Goal: Task Accomplishment & Management: Use online tool/utility

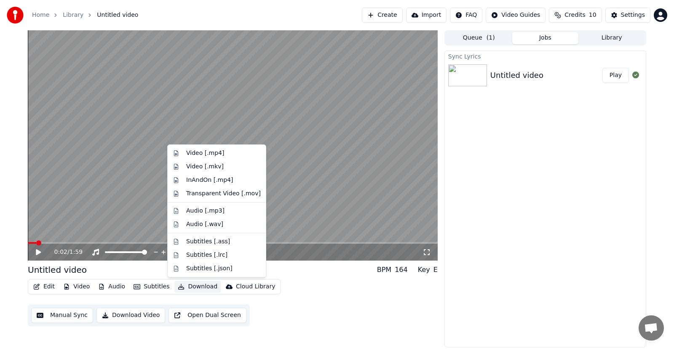
click at [191, 286] on button "Download" at bounding box center [197, 287] width 46 height 12
click at [194, 151] on div "Video [.mp4]" at bounding box center [205, 153] width 38 height 8
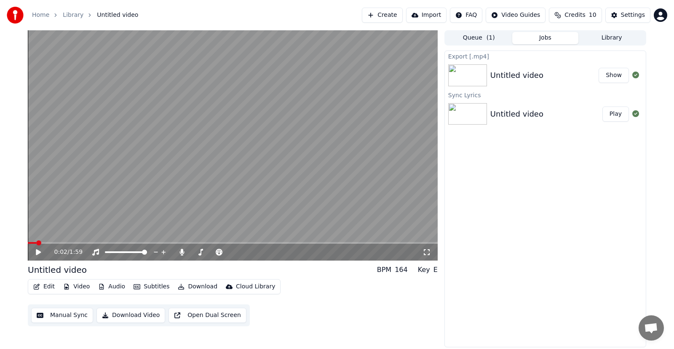
click at [530, 78] on div "Untitled video" at bounding box center [516, 75] width 53 height 12
click at [546, 114] on div "Untitled video" at bounding box center [546, 114] width 112 height 12
click at [41, 286] on button "Edit" at bounding box center [44, 287] width 28 height 12
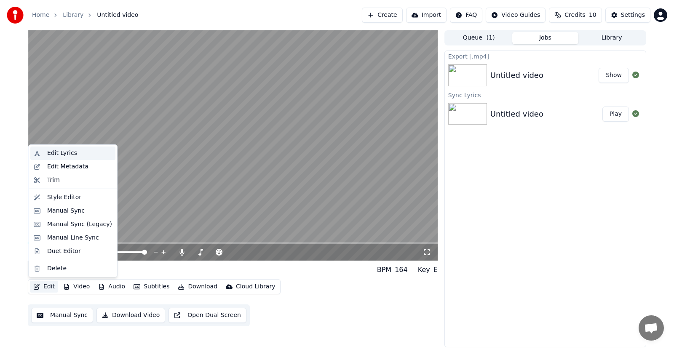
click at [69, 155] on div "Edit Lyrics" at bounding box center [62, 153] width 30 height 8
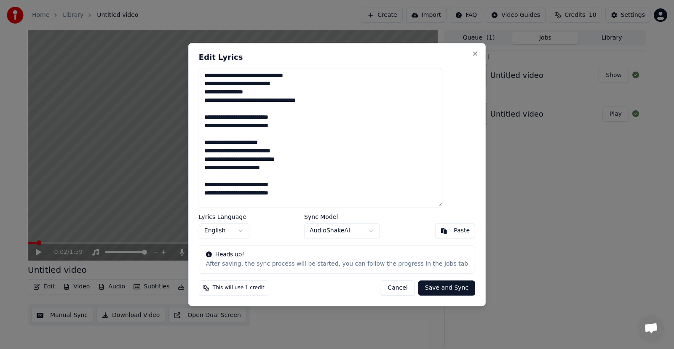
click at [391, 287] on button "Cancel" at bounding box center [397, 287] width 34 height 15
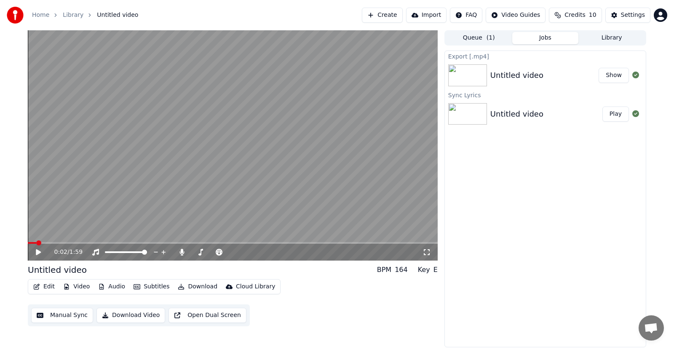
click at [47, 285] on button "Edit" at bounding box center [44, 287] width 28 height 12
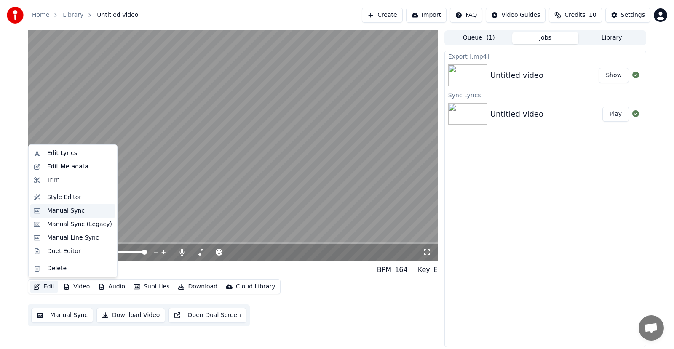
click at [68, 210] on div "Manual Sync" at bounding box center [65, 211] width 37 height 8
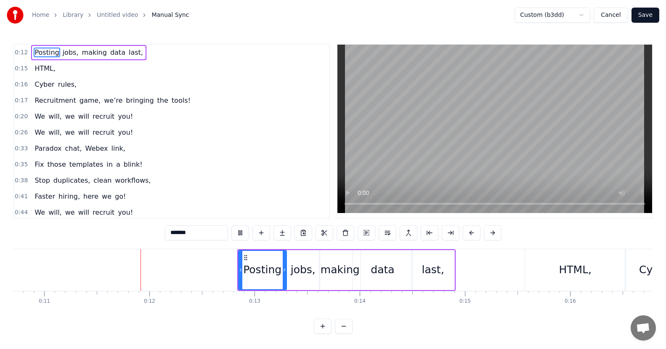
scroll to position [0, 1140]
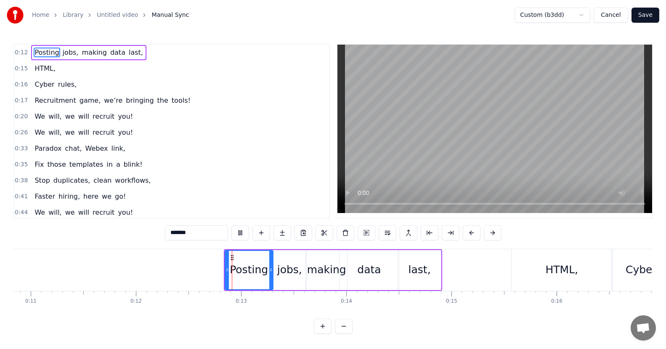
click at [613, 14] on button "Cancel" at bounding box center [611, 15] width 34 height 15
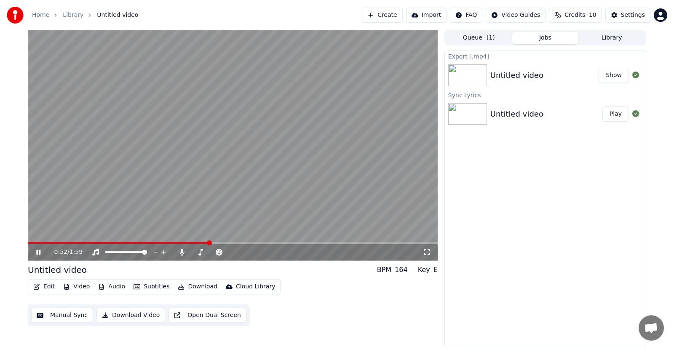
click at [37, 252] on icon at bounding box center [38, 252] width 4 height 5
click at [56, 316] on button "Manual Sync" at bounding box center [62, 315] width 62 height 15
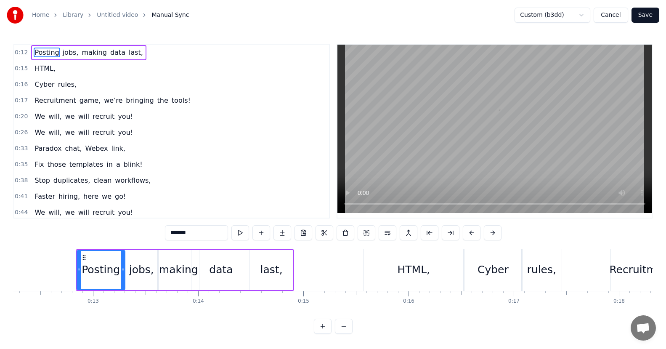
scroll to position [0, 1308]
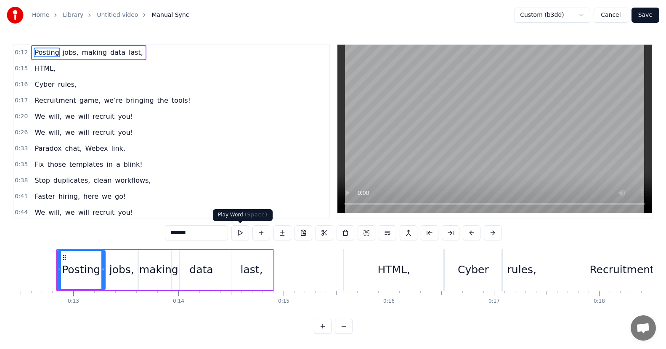
click at [243, 231] on button at bounding box center [241, 232] width 18 height 15
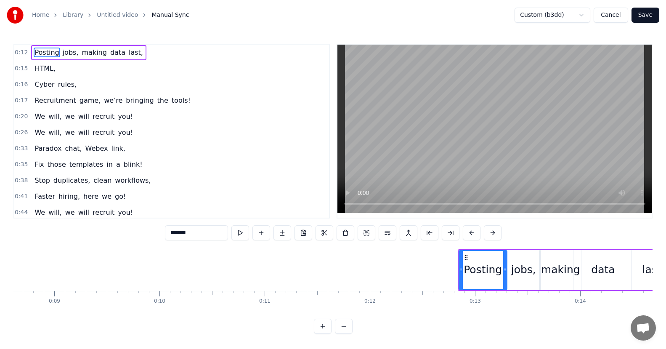
scroll to position [0, 898]
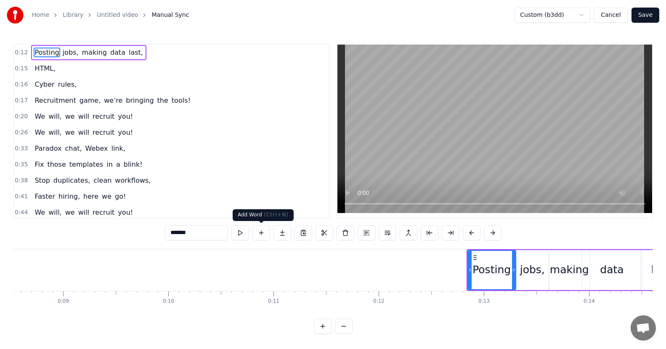
click at [259, 234] on button at bounding box center [262, 232] width 18 height 15
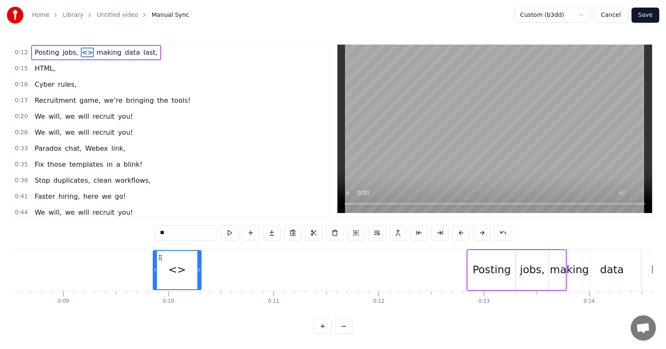
drag, startPoint x: 524, startPoint y: 257, endPoint x: 160, endPoint y: 265, distance: 364.7
click at [160, 265] on div "<>" at bounding box center [177, 270] width 47 height 38
click at [173, 270] on div "<>" at bounding box center [177, 270] width 18 height 16
click at [614, 13] on button "Cancel" at bounding box center [611, 15] width 34 height 15
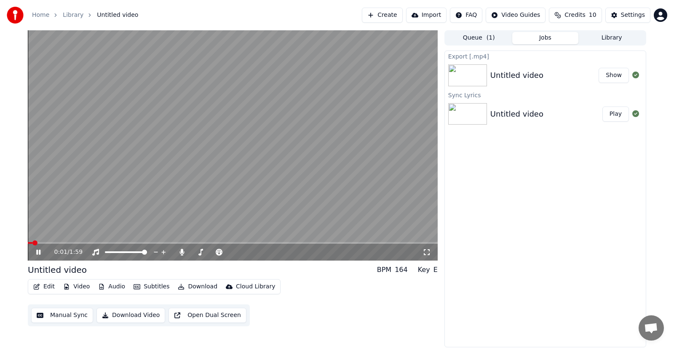
click at [67, 314] on button "Manual Sync" at bounding box center [62, 315] width 62 height 15
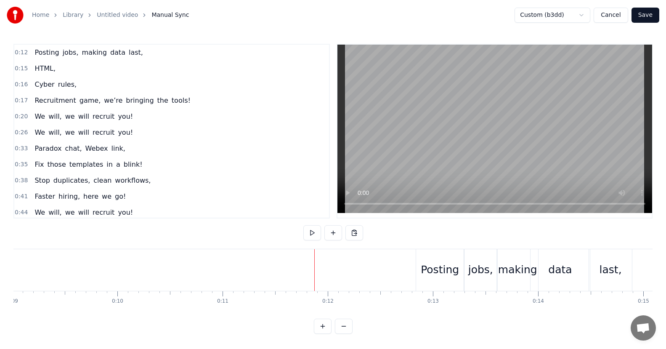
scroll to position [0, 932]
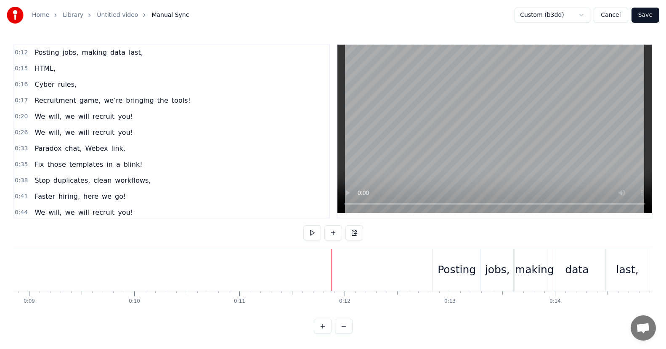
click at [197, 243] on div "0:12 Posting jobs, making data last, 0:15 HTML, 0:16 Cyber rules, 0:17 Recruitm…" at bounding box center [332, 189] width 639 height 290
click at [213, 225] on div "0:12 Posting jobs, making data last, 0:15 HTML, 0:16 Cyber rules, 0:17 Recruitm…" at bounding box center [332, 189] width 639 height 290
click at [333, 230] on button at bounding box center [334, 232] width 18 height 15
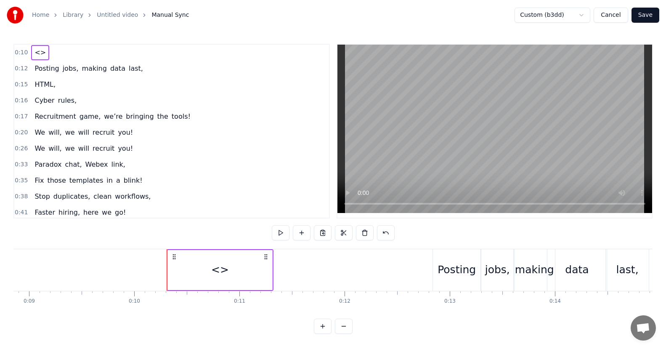
drag, startPoint x: 203, startPoint y: 249, endPoint x: 170, endPoint y: 252, distance: 33.8
click at [169, 252] on div "<>" at bounding box center [220, 270] width 107 height 42
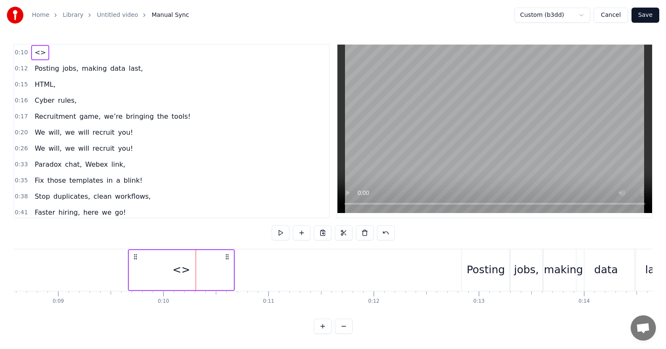
scroll to position [0, 897]
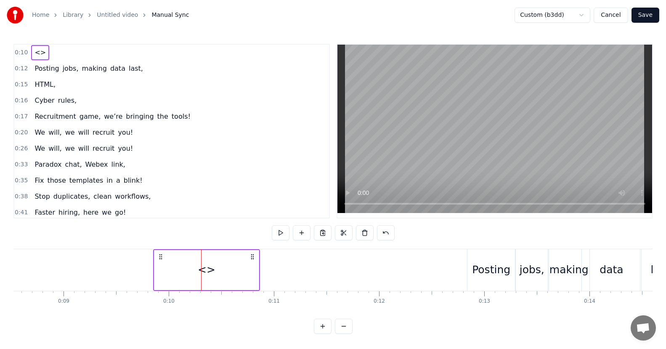
drag, startPoint x: 174, startPoint y: 256, endPoint x: 160, endPoint y: 264, distance: 15.3
click at [160, 264] on div "<>" at bounding box center [206, 270] width 107 height 42
click at [37, 53] on span "<>" at bounding box center [40, 53] width 13 height 10
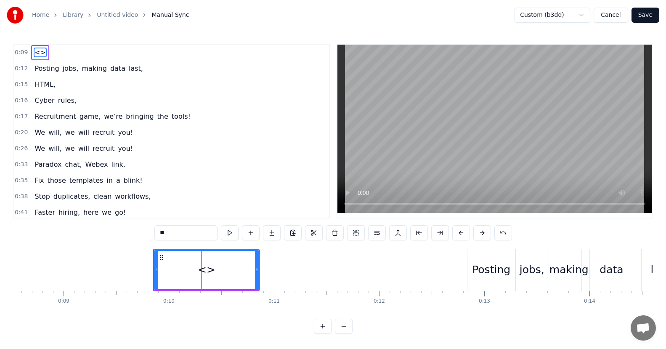
click at [38, 55] on span "<>" at bounding box center [40, 53] width 13 height 10
click at [182, 266] on div "<>" at bounding box center [207, 270] width 104 height 38
click at [37, 51] on span "<>" at bounding box center [40, 53] width 13 height 10
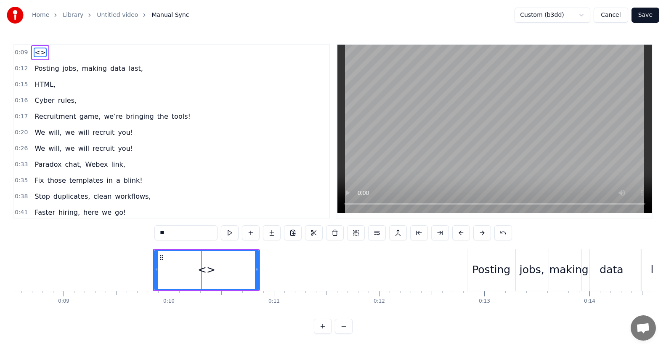
click at [204, 264] on div "<>" at bounding box center [207, 270] width 18 height 16
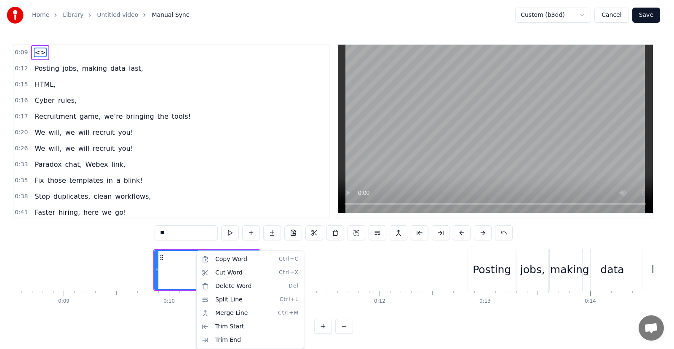
click at [181, 268] on html "Home Library Untitled video Manual Sync Custom (b3dd) Cancel Save 0:09 <> 0:12 …" at bounding box center [337, 173] width 674 height 347
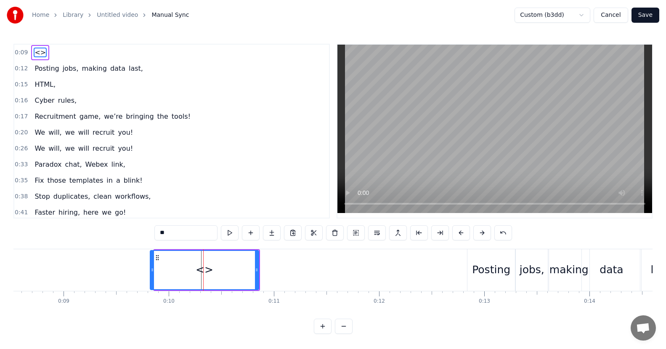
drag, startPoint x: 155, startPoint y: 272, endPoint x: 149, endPoint y: 271, distance: 6.4
click at [151, 271] on icon at bounding box center [152, 269] width 3 height 7
click at [498, 168] on video at bounding box center [495, 129] width 315 height 168
click at [495, 169] on video at bounding box center [495, 129] width 315 height 168
click at [38, 53] on span "<>" at bounding box center [40, 53] width 13 height 10
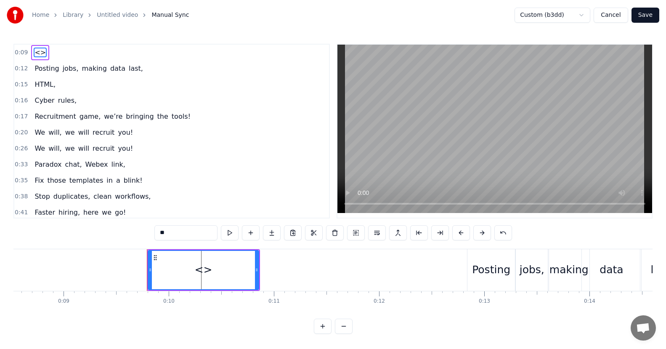
click at [45, 55] on div "<>" at bounding box center [40, 52] width 18 height 15
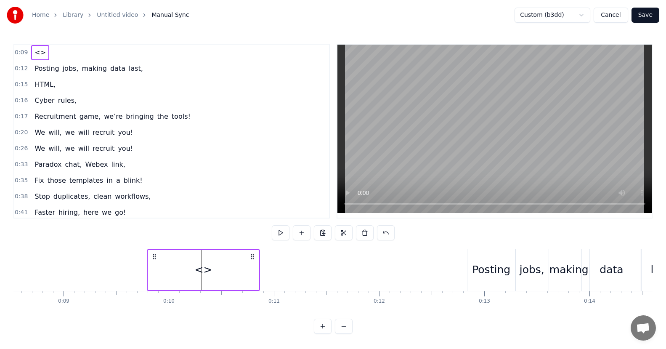
click at [40, 53] on span "<>" at bounding box center [40, 53] width 13 height 10
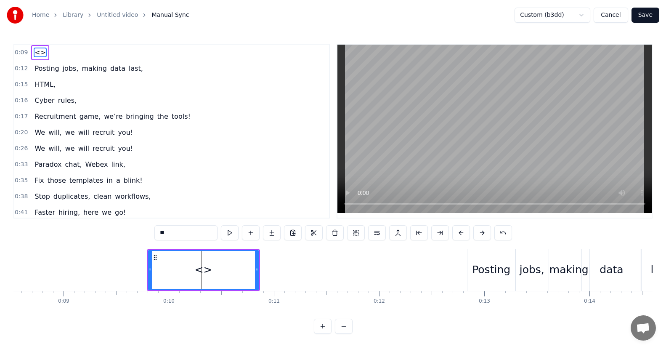
drag, startPoint x: 201, startPoint y: 269, endPoint x: 221, endPoint y: 269, distance: 20.6
click at [221, 269] on div "<>" at bounding box center [204, 270] width 110 height 38
click at [335, 231] on button at bounding box center [335, 232] width 18 height 15
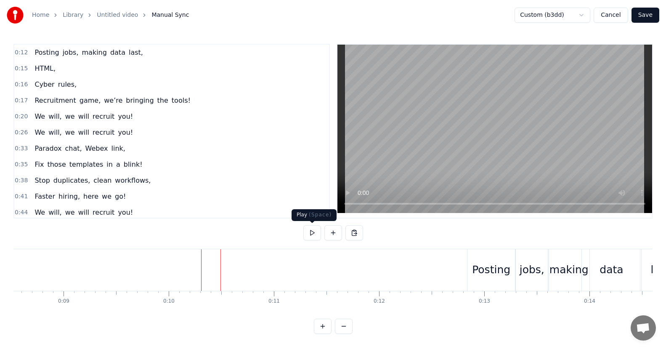
click at [314, 233] on button at bounding box center [313, 232] width 18 height 15
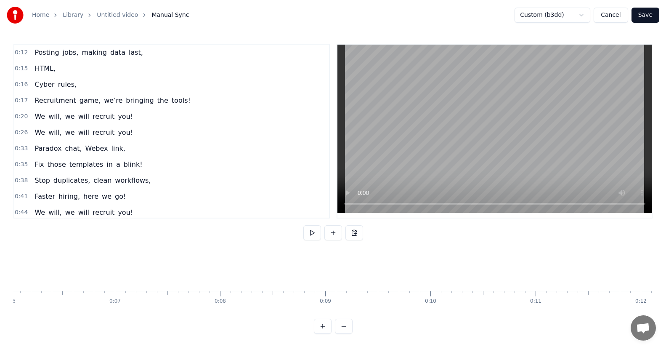
scroll to position [0, 644]
click at [333, 233] on button at bounding box center [334, 232] width 18 height 15
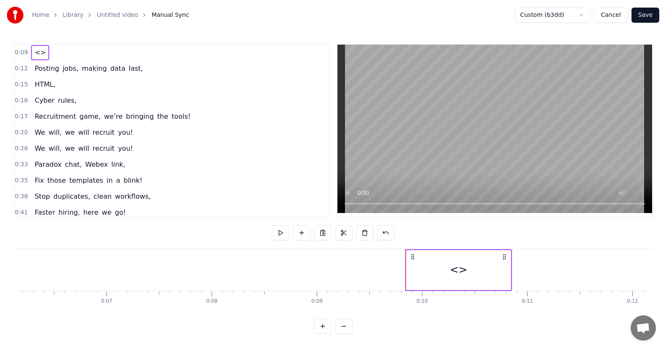
click at [39, 50] on span "<>" at bounding box center [40, 53] width 13 height 10
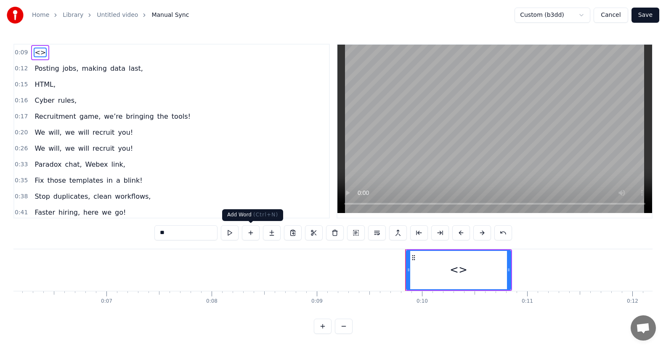
click at [251, 233] on button at bounding box center [251, 232] width 18 height 15
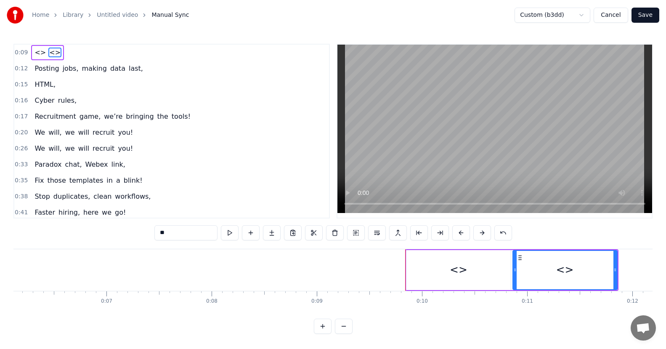
click at [458, 272] on div "<>" at bounding box center [459, 270] width 18 height 16
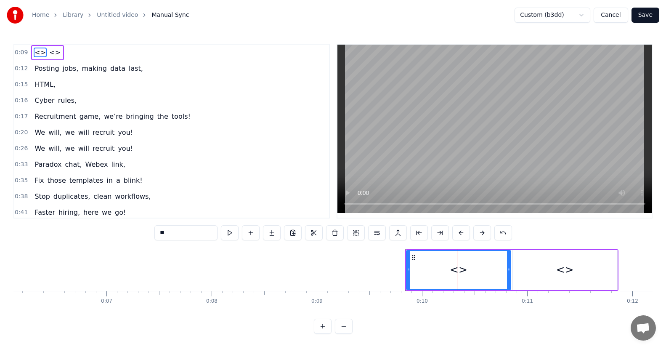
click at [34, 54] on span "<>" at bounding box center [40, 53] width 13 height 10
click at [62, 55] on div "0:09 <> <>" at bounding box center [171, 53] width 315 height 16
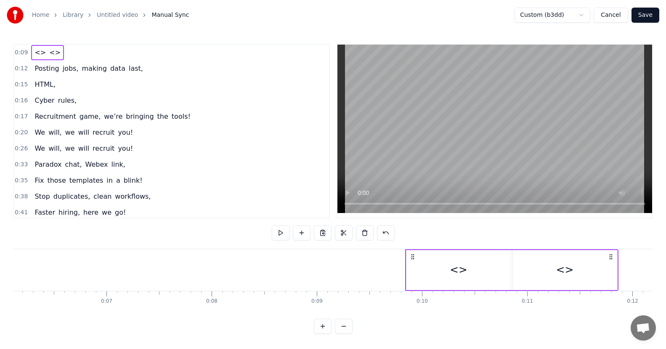
click at [38, 53] on span "<>" at bounding box center [40, 53] width 13 height 10
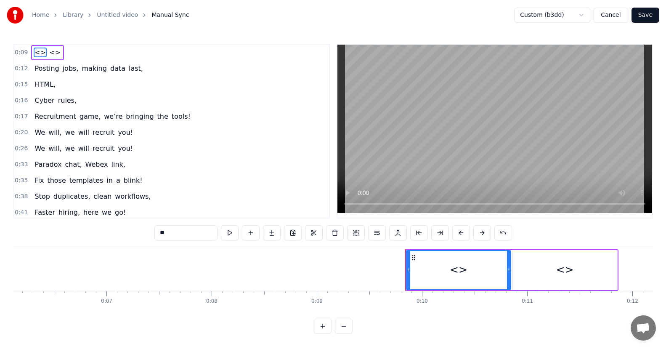
click at [38, 51] on span "<>" at bounding box center [40, 53] width 13 height 10
click at [176, 236] on input "**" at bounding box center [186, 232] width 63 height 15
drag, startPoint x: 174, startPoint y: 234, endPoint x: 159, endPoint y: 232, distance: 15.7
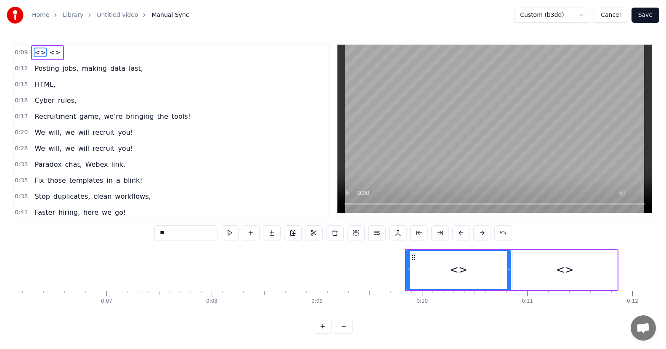
click at [159, 232] on input "**" at bounding box center [186, 232] width 63 height 15
click at [555, 270] on div "<>" at bounding box center [565, 270] width 104 height 40
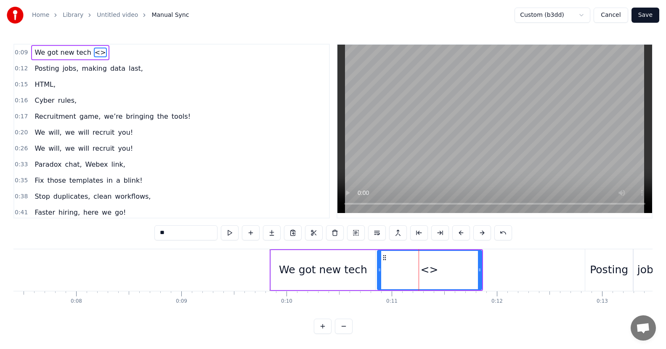
scroll to position [0, 796]
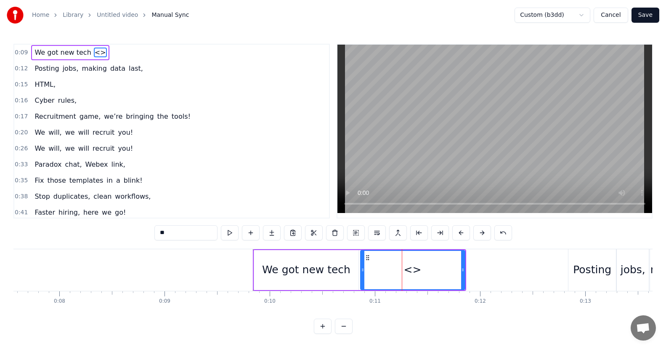
click at [464, 265] on div at bounding box center [462, 270] width 3 height 38
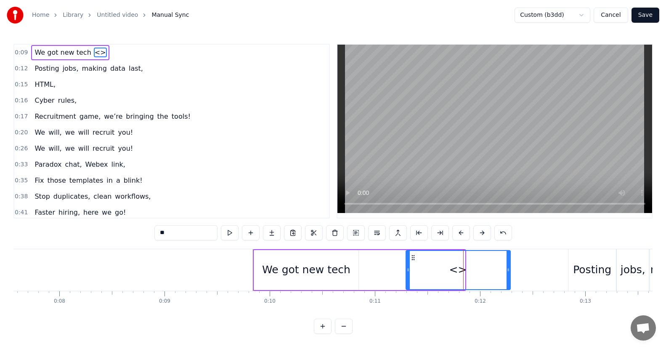
drag, startPoint x: 368, startPoint y: 257, endPoint x: 413, endPoint y: 262, distance: 45.7
click at [413, 262] on div "<>" at bounding box center [459, 270] width 104 height 38
drag, startPoint x: 509, startPoint y: 269, endPoint x: 516, endPoint y: 270, distance: 6.8
click at [516, 270] on icon at bounding box center [515, 269] width 3 height 7
click at [407, 270] on circle at bounding box center [407, 270] width 0 height 0
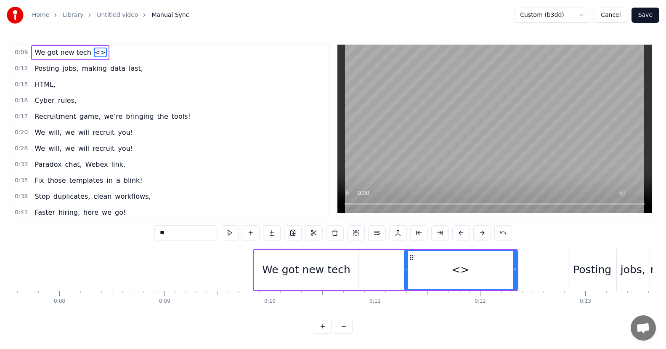
click at [415, 268] on div "<>" at bounding box center [461, 270] width 112 height 38
click at [175, 233] on input "**" at bounding box center [186, 232] width 63 height 15
type input "*"
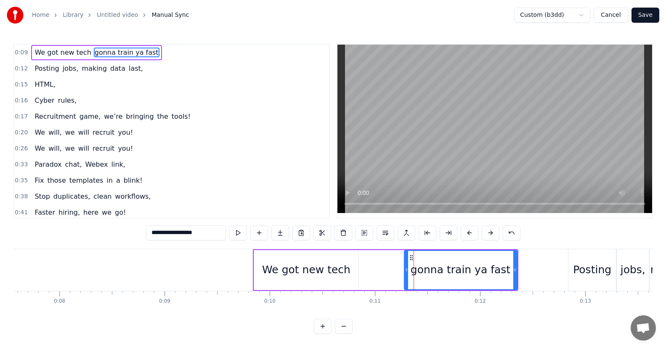
type input "**********"
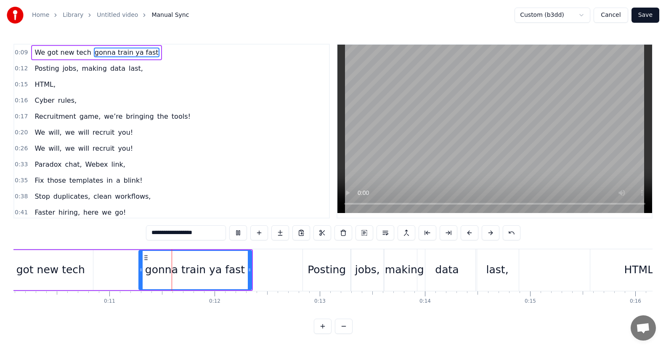
scroll to position [0, 1124]
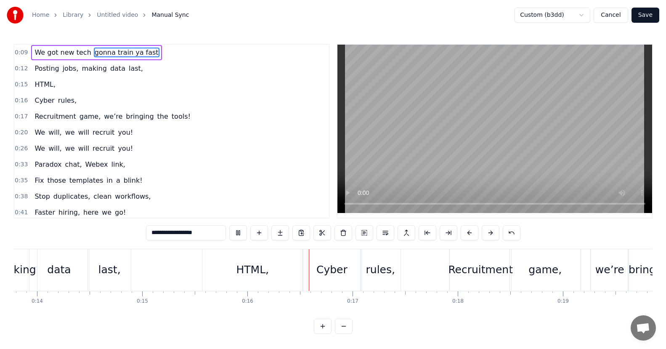
click at [647, 13] on button "Save" at bounding box center [646, 15] width 28 height 15
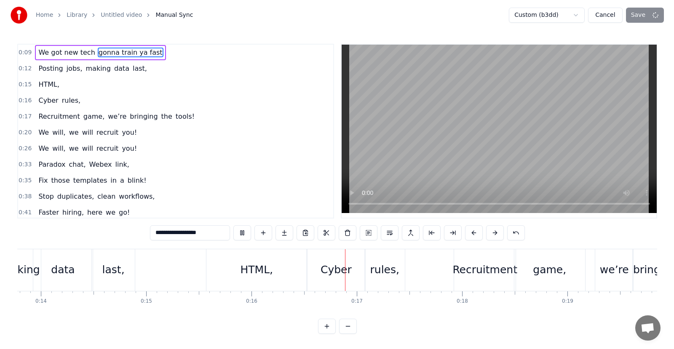
scroll to position [0, 1683]
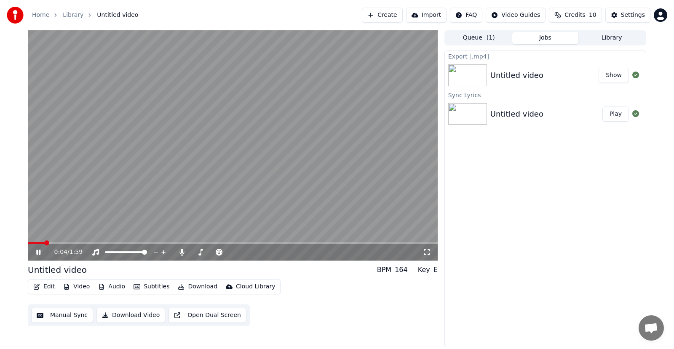
click at [40, 247] on div "0:04 / 1:59" at bounding box center [233, 252] width 410 height 17
click at [38, 251] on icon at bounding box center [38, 252] width 4 height 5
click at [40, 285] on button "Edit" at bounding box center [44, 287] width 28 height 12
click at [425, 294] on div "Edit Video Audio Subtitles Download Cloud Library Manual Sync Download Video Op…" at bounding box center [233, 302] width 410 height 47
click at [192, 287] on button "Download" at bounding box center [197, 287] width 46 height 12
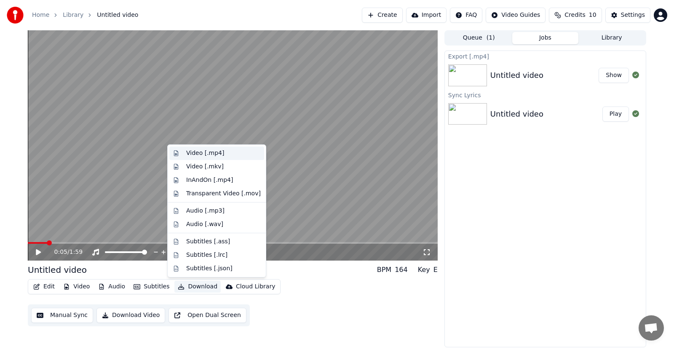
click at [192, 152] on div "Video [.mp4]" at bounding box center [205, 153] width 38 height 8
